Goal: Task Accomplishment & Management: Complete application form

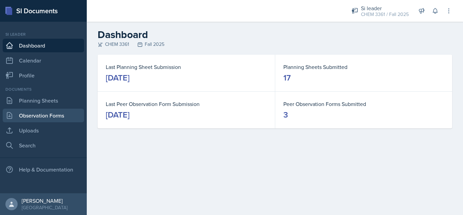
click at [42, 115] on link "Observation Forms" at bounding box center [43, 116] width 81 height 14
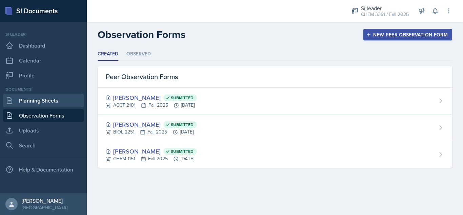
click at [38, 102] on link "Planning Sheets" at bounding box center [43, 101] width 81 height 14
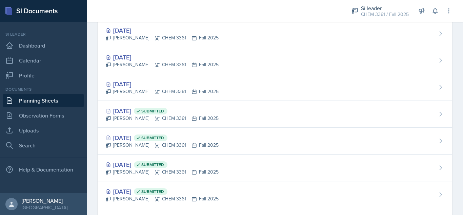
scroll to position [214, 0]
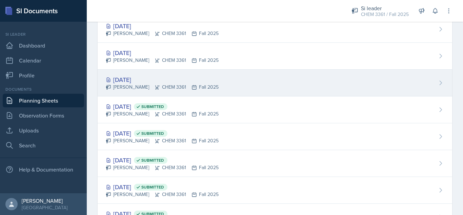
click at [223, 79] on div "[DATE] [PERSON_NAME] CHEM 3361 Fall 2025" at bounding box center [275, 83] width 355 height 27
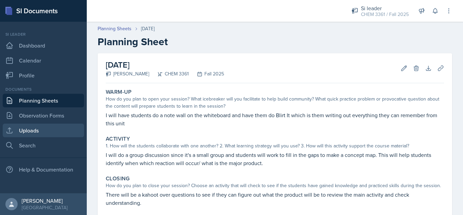
click at [54, 129] on link "Uploads" at bounding box center [43, 130] width 81 height 14
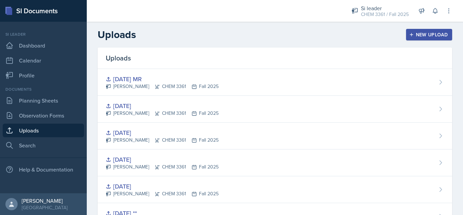
click at [428, 31] on button "New Upload" at bounding box center [429, 35] width 46 height 12
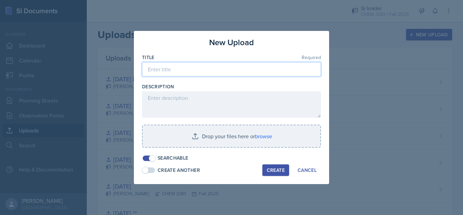
click at [256, 67] on input at bounding box center [231, 69] width 179 height 14
type input "[DATE]"
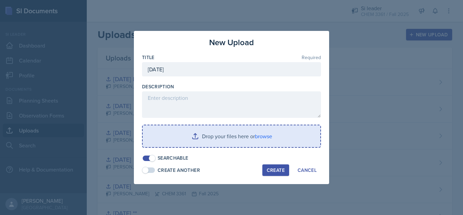
click at [217, 141] on input "file" at bounding box center [232, 136] width 178 height 22
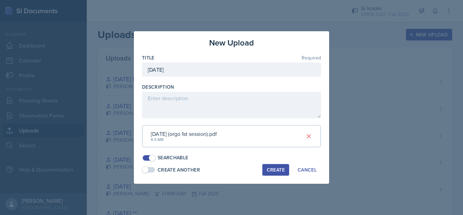
click at [270, 165] on button "Create" at bounding box center [275, 170] width 27 height 12
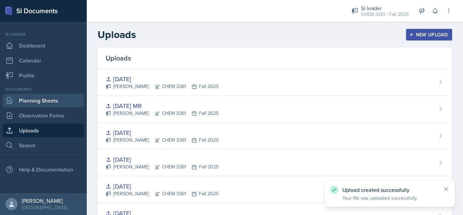
click at [50, 98] on link "Planning Sheets" at bounding box center [43, 101] width 81 height 14
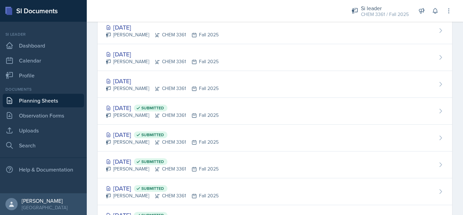
scroll to position [214, 0]
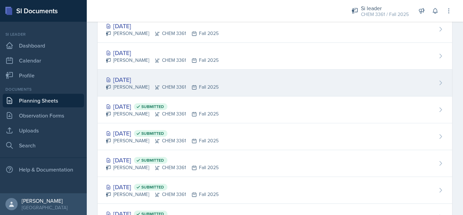
click at [288, 85] on div "[DATE] [PERSON_NAME] CHEM 3361 Fall 2025" at bounding box center [275, 83] width 355 height 27
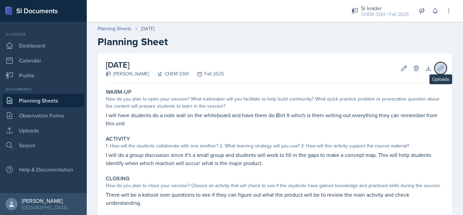
click at [438, 72] on button "Uploads" at bounding box center [441, 68] width 12 height 12
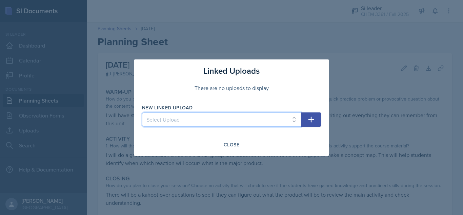
click at [268, 119] on select "Select Upload [DATE] [DATE] [DATE] [DATE] [DATE] [DATE] [DATE] [DATE] [DATE] [D…" at bounding box center [221, 119] width 159 height 14
select select "2329a3a7-6362-4113-8da2-b1211bdfcbd9"
click at [142, 112] on select "Select Upload [DATE] [DATE] [DATE] [DATE] [DATE] [DATE] [DATE] [DATE] [DATE] [D…" at bounding box center [221, 119] width 159 height 14
click at [314, 124] on button "button" at bounding box center [311, 119] width 20 height 14
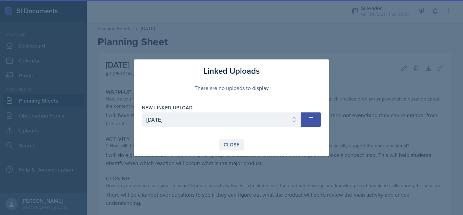
select select
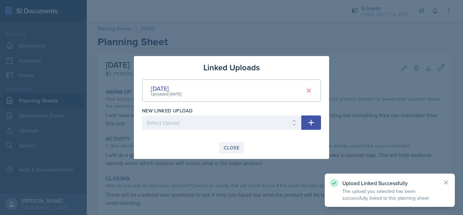
click at [232, 146] on div "Close" at bounding box center [232, 147] width 16 height 5
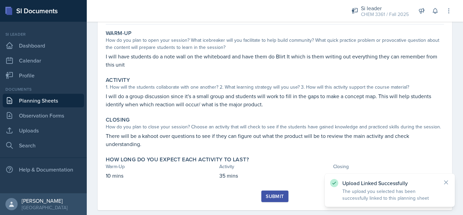
scroll to position [70, 0]
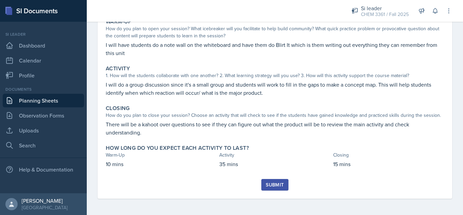
click at [270, 185] on div "Submit" at bounding box center [275, 184] width 18 height 5
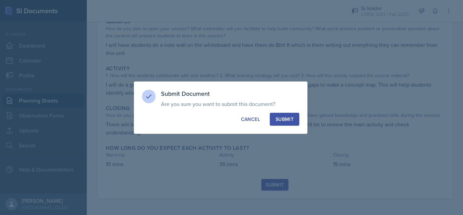
click at [291, 113] on button "Submit" at bounding box center [285, 119] width 30 height 13
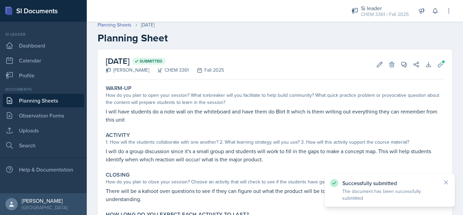
scroll to position [0, 0]
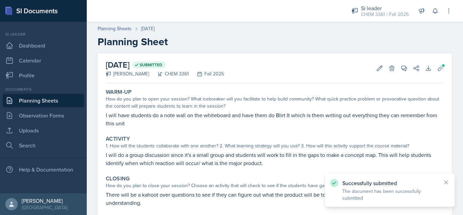
click at [68, 100] on link "Planning Sheets" at bounding box center [43, 101] width 81 height 14
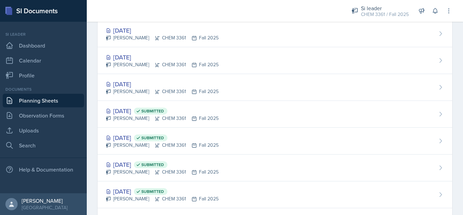
scroll to position [185, 0]
